Goal: Information Seeking & Learning: Learn about a topic

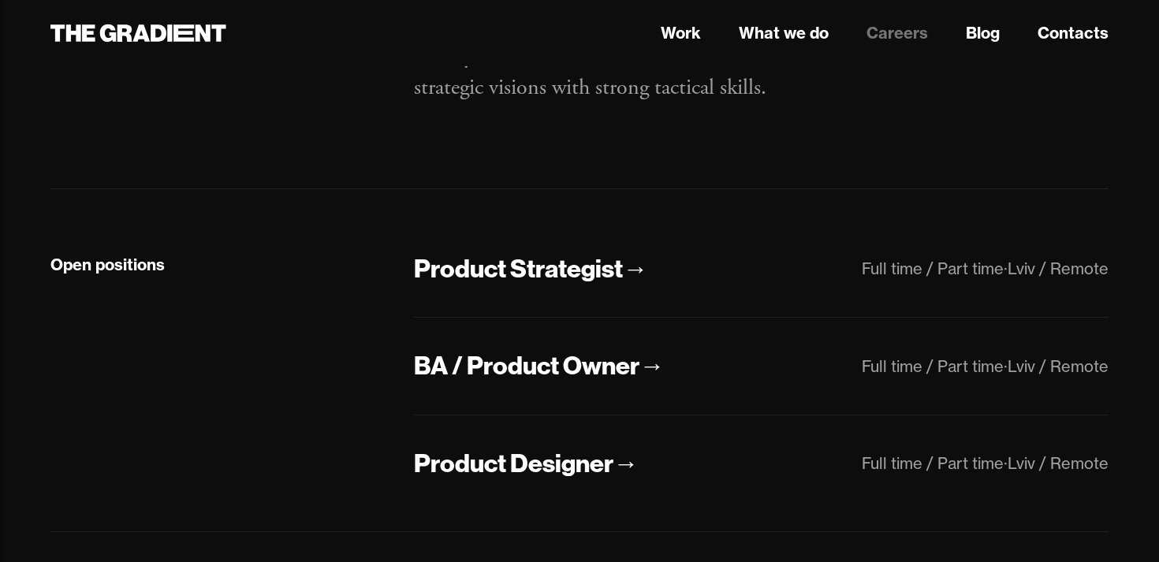
scroll to position [266, 0]
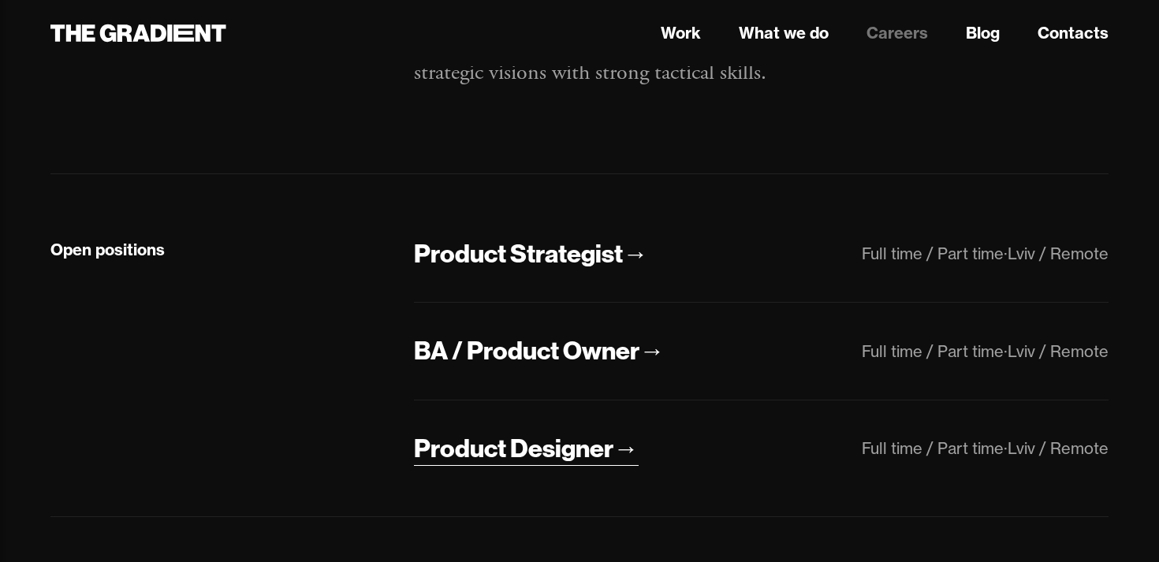
click at [518, 456] on div "Product Designer" at bounding box center [513, 448] width 199 height 33
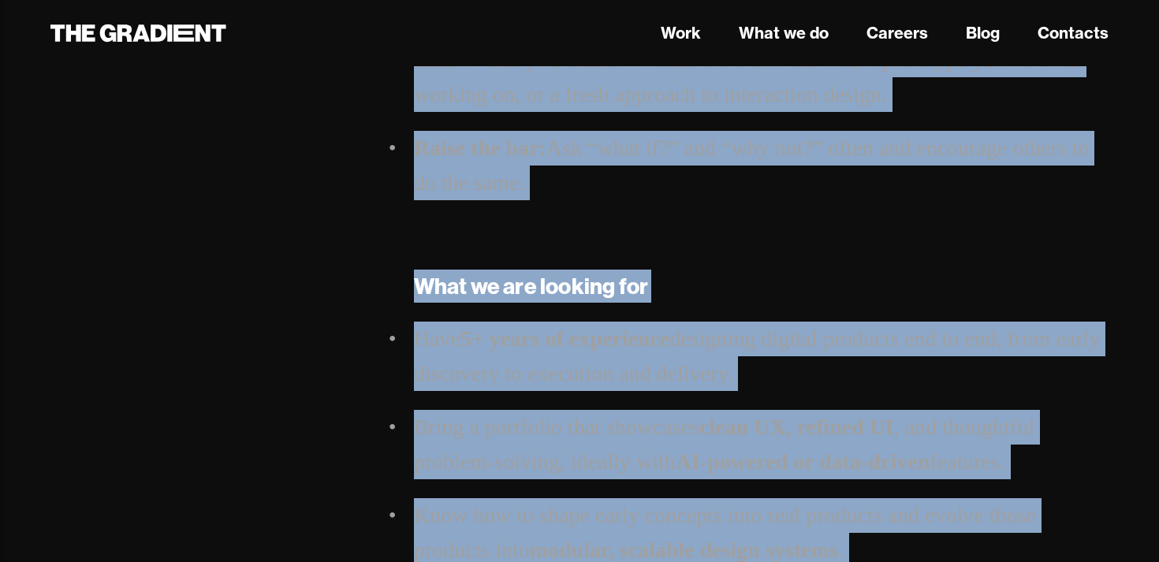
scroll to position [1742, 0]
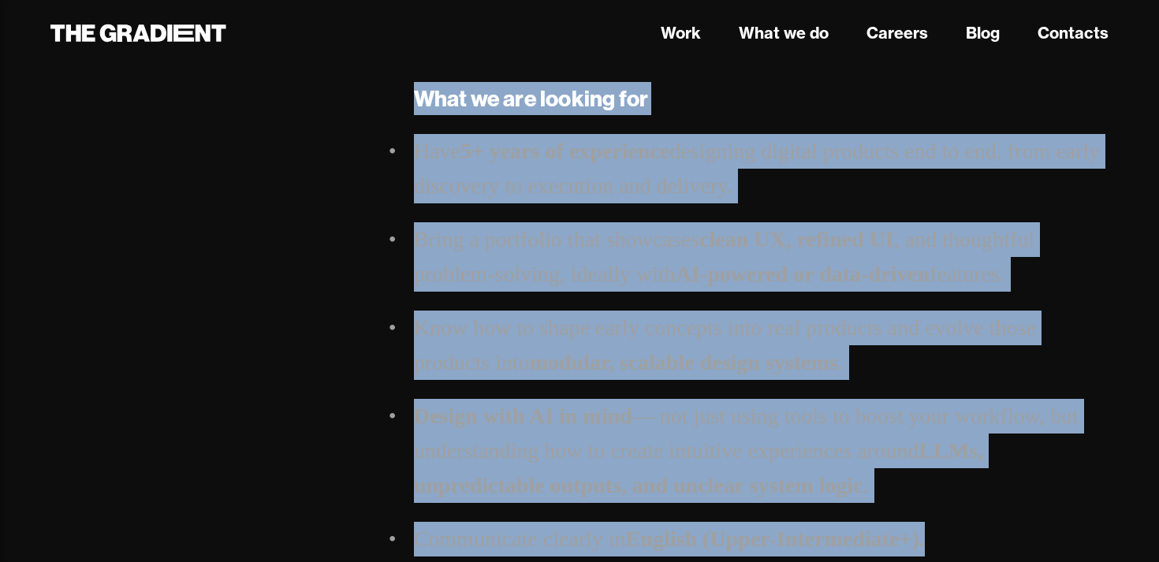
drag, startPoint x: 414, startPoint y: 266, endPoint x: 942, endPoint y: 546, distance: 598.0
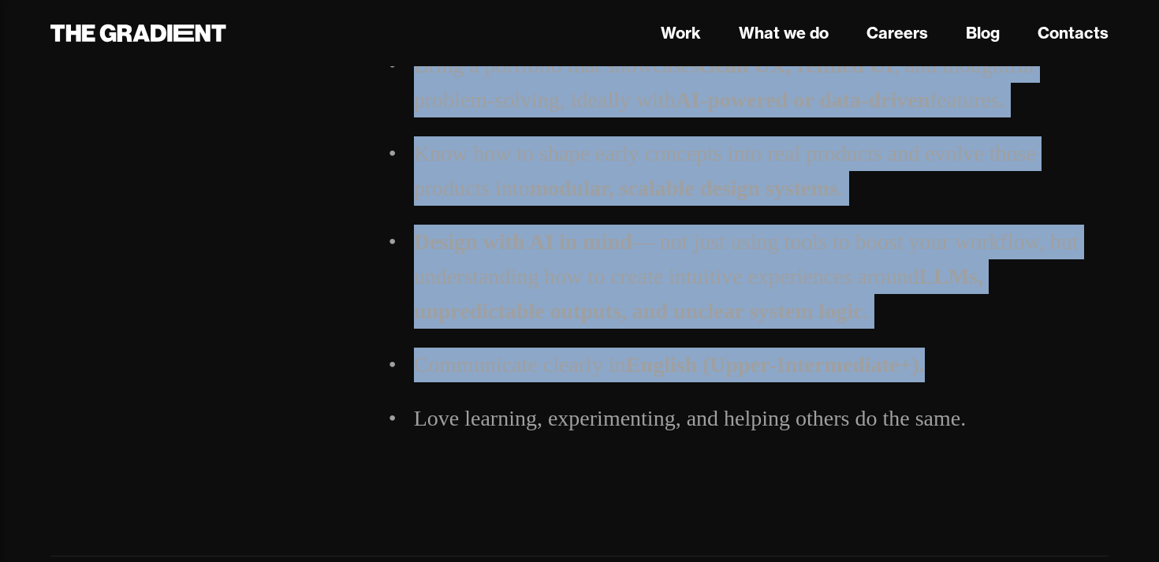
scroll to position [1909, 0]
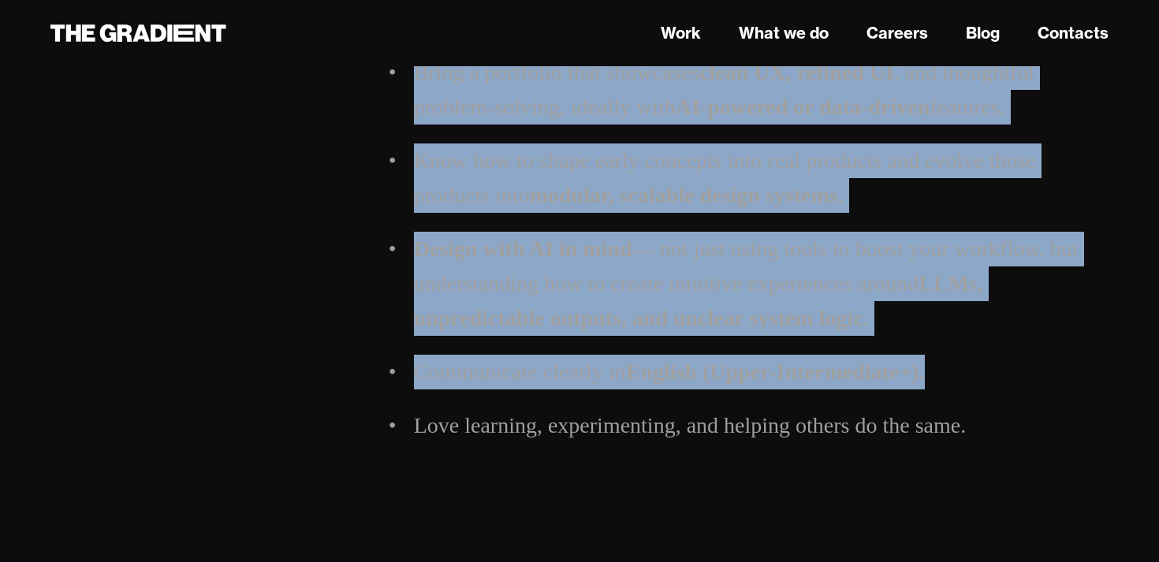
copy div "Hi, we are The Gradient — a human-first design agency for the AI era. At The Gr…"
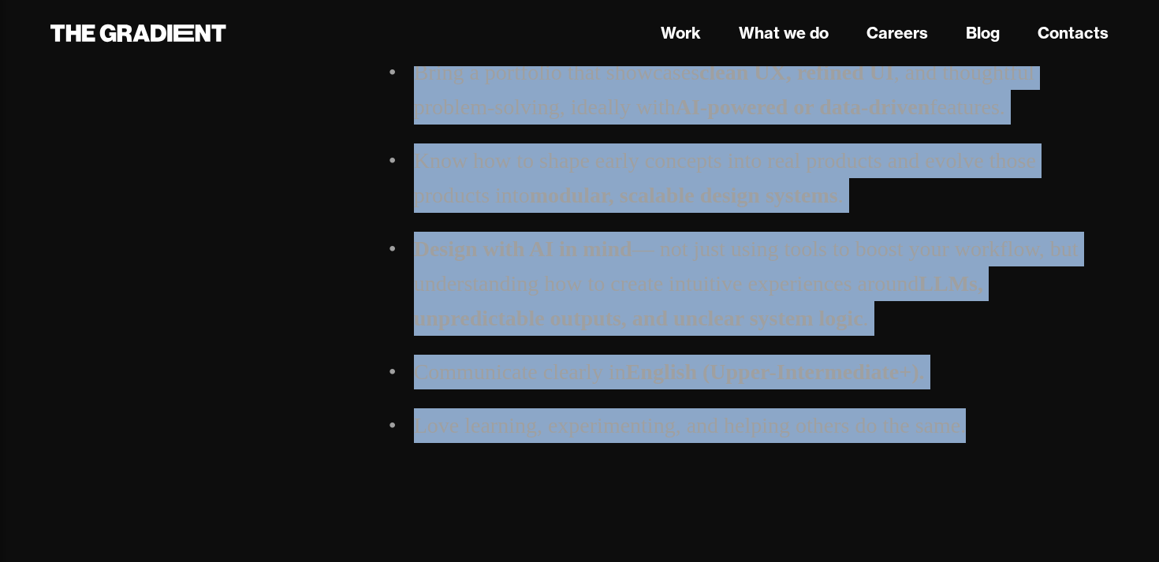
drag, startPoint x: 996, startPoint y: 438, endPoint x: 348, endPoint y: 99, distance: 731.2
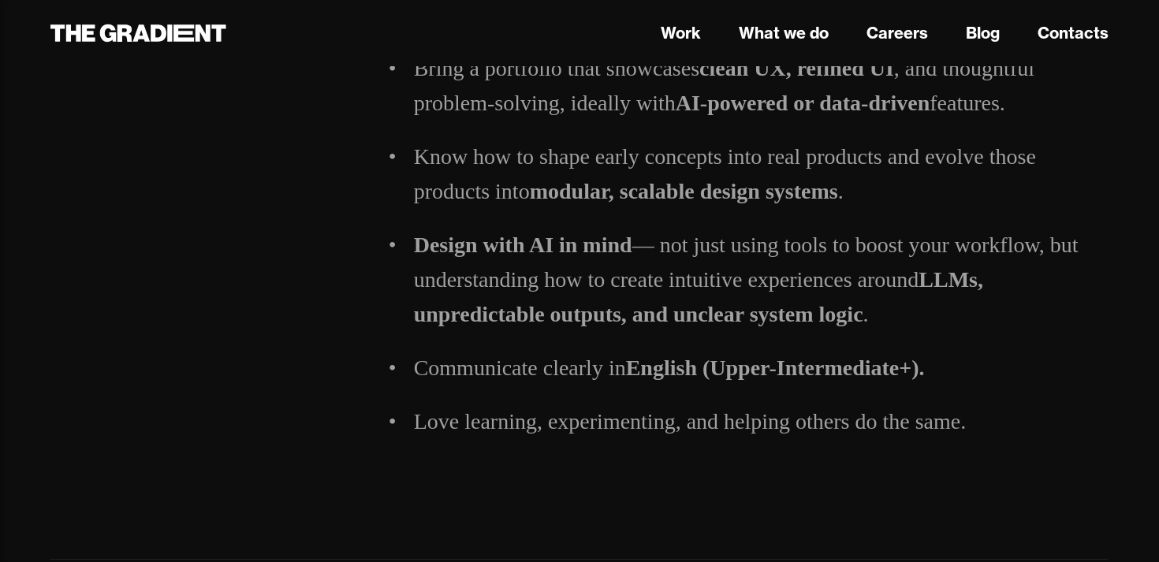
scroll to position [2156, 0]
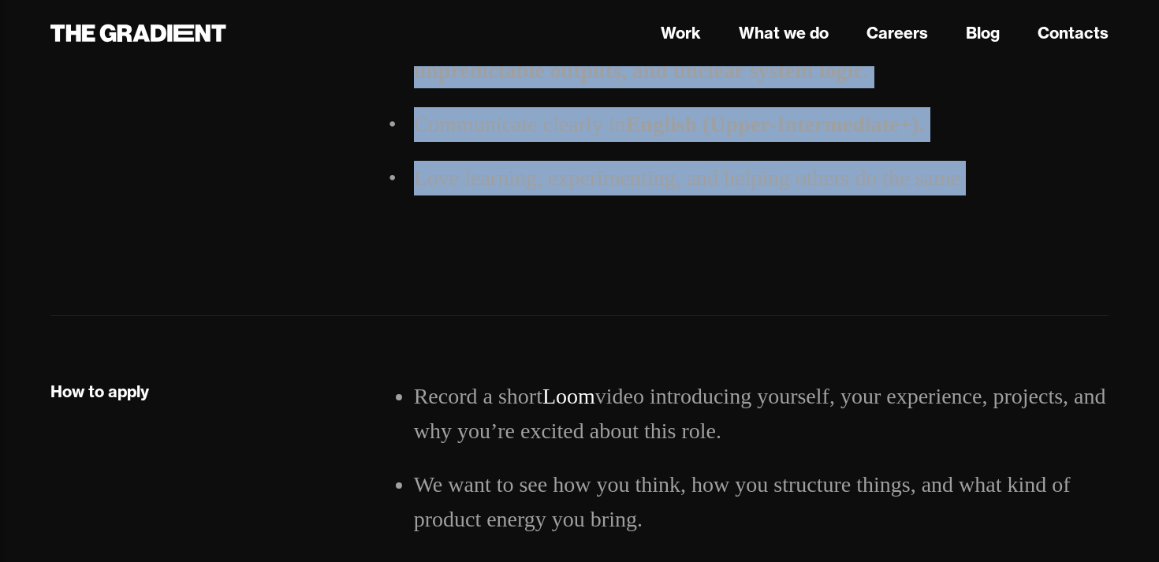
drag, startPoint x: 419, startPoint y: 172, endPoint x: 994, endPoint y: 207, distance: 576.4
copy div "Product Designer Hi, we are The Gradient — a human-first design agency for the …"
